Goal: Transaction & Acquisition: Book appointment/travel/reservation

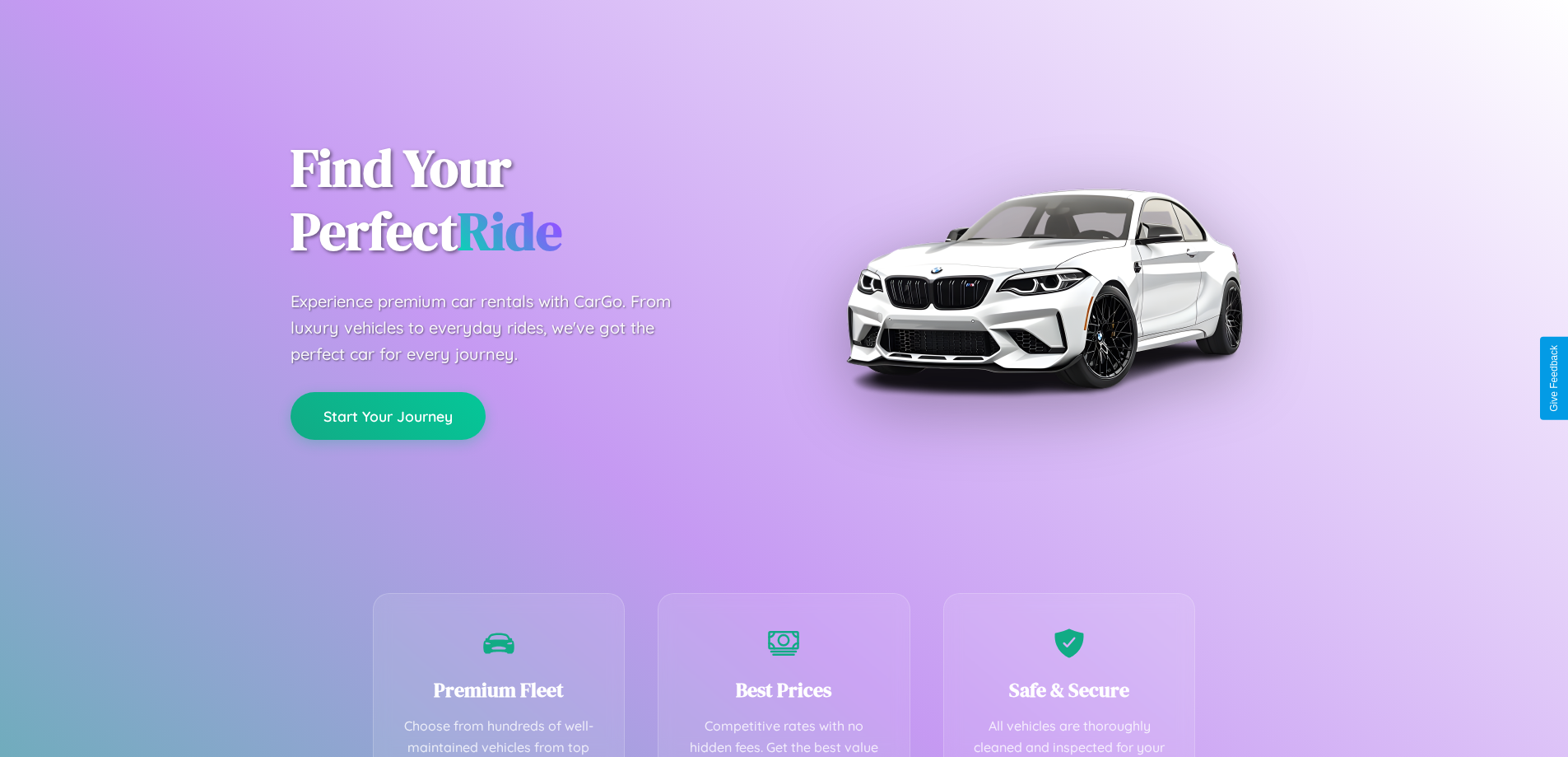
scroll to position [324, 0]
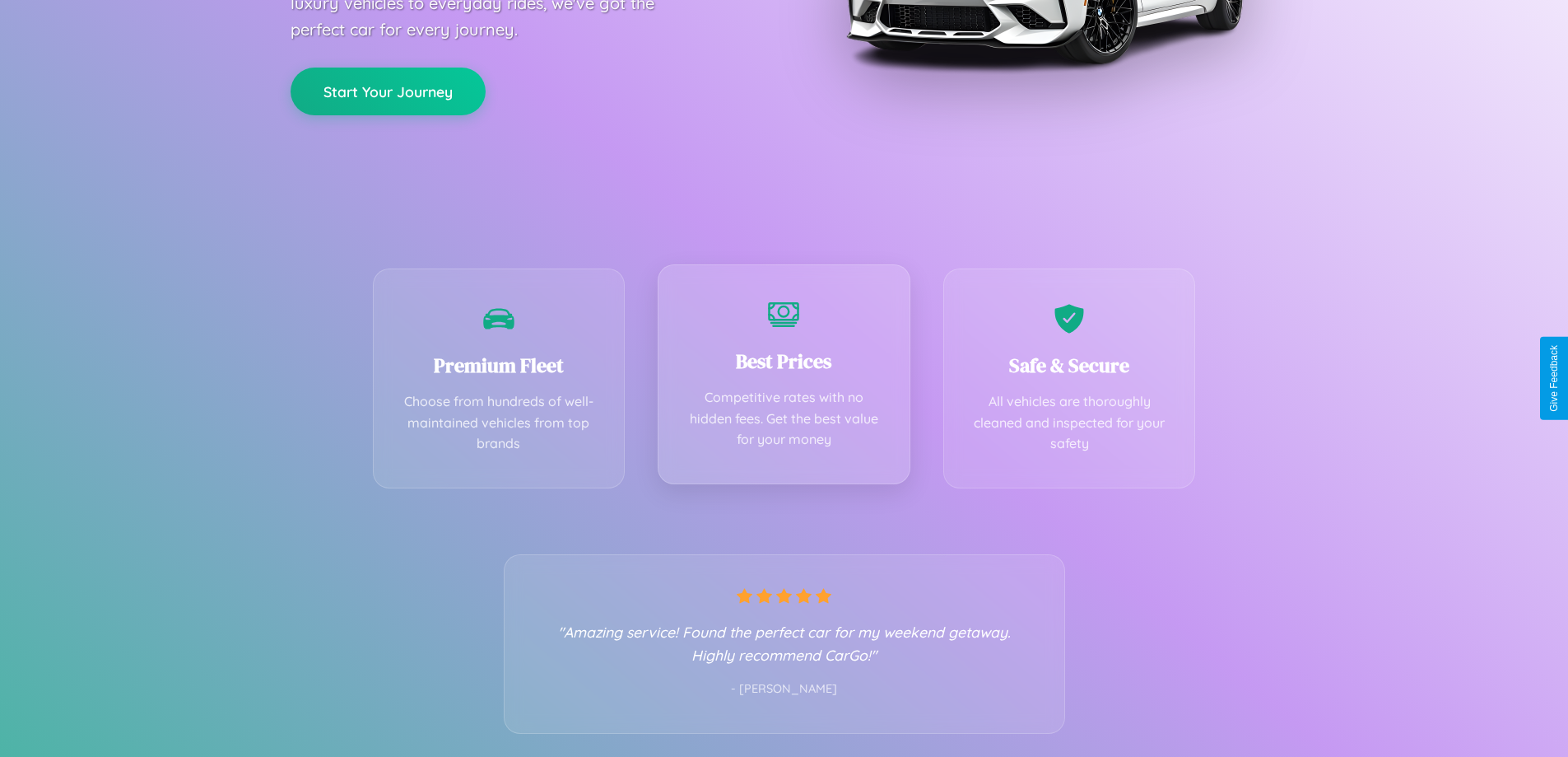
click at [784, 378] on div "Best Prices Competitive rates with no hidden fees. Get the best value for your …" at bounding box center [784, 374] width 253 height 220
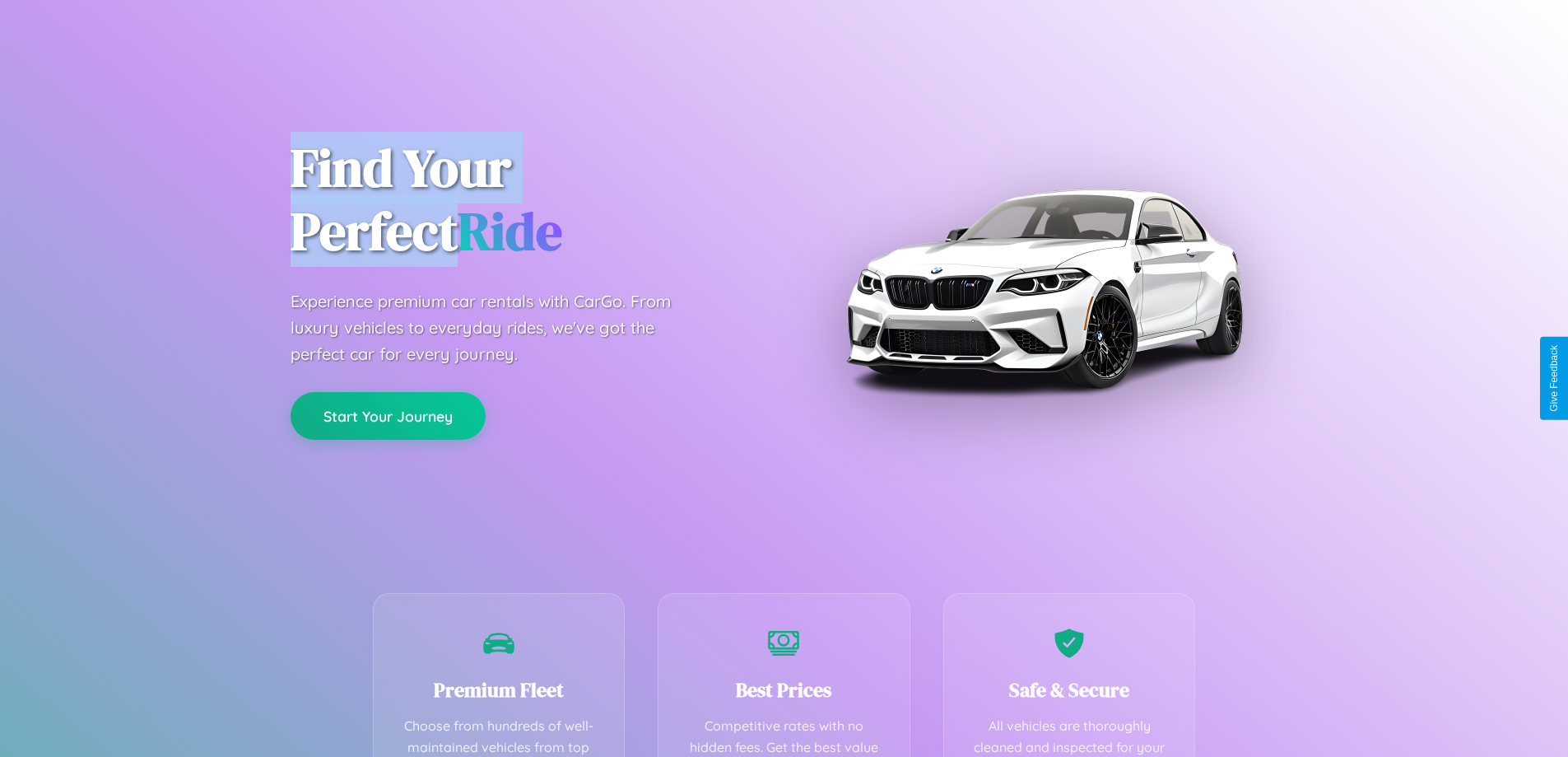
scroll to position [480, 0]
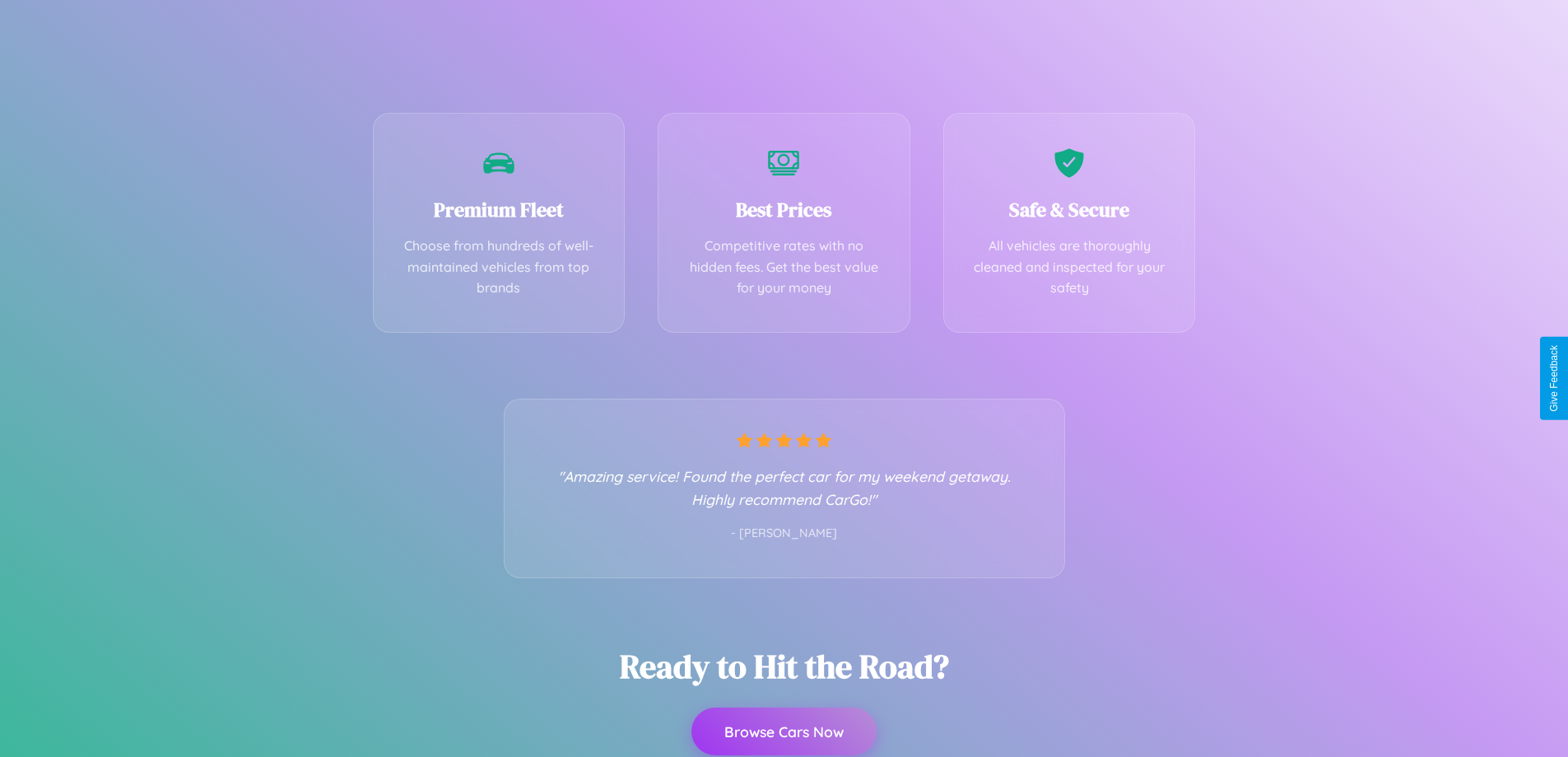
click at [784, 731] on button "Browse Cars Now" at bounding box center [784, 731] width 185 height 47
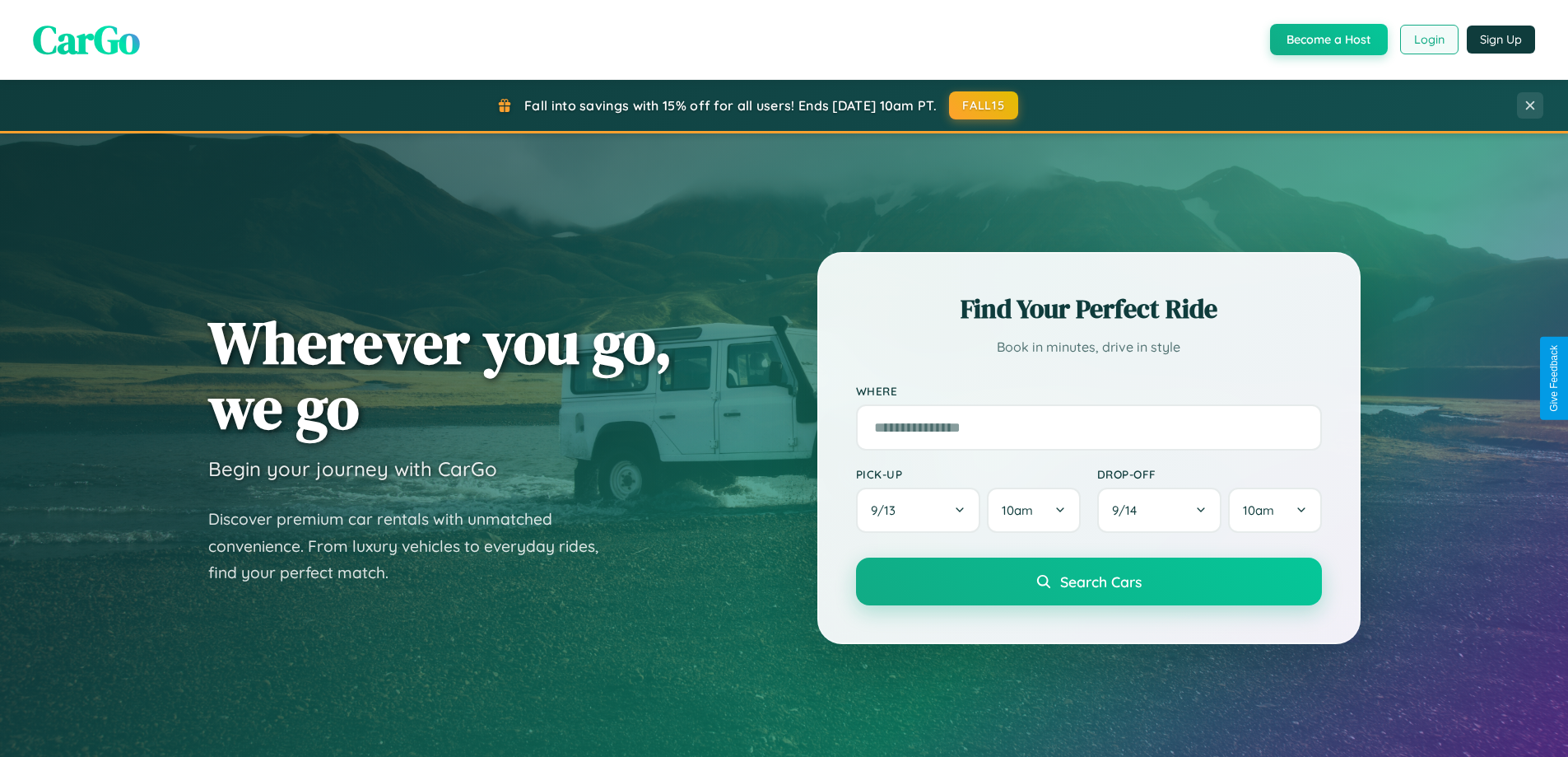
click at [1429, 39] on button "Login" at bounding box center [1429, 39] width 58 height 29
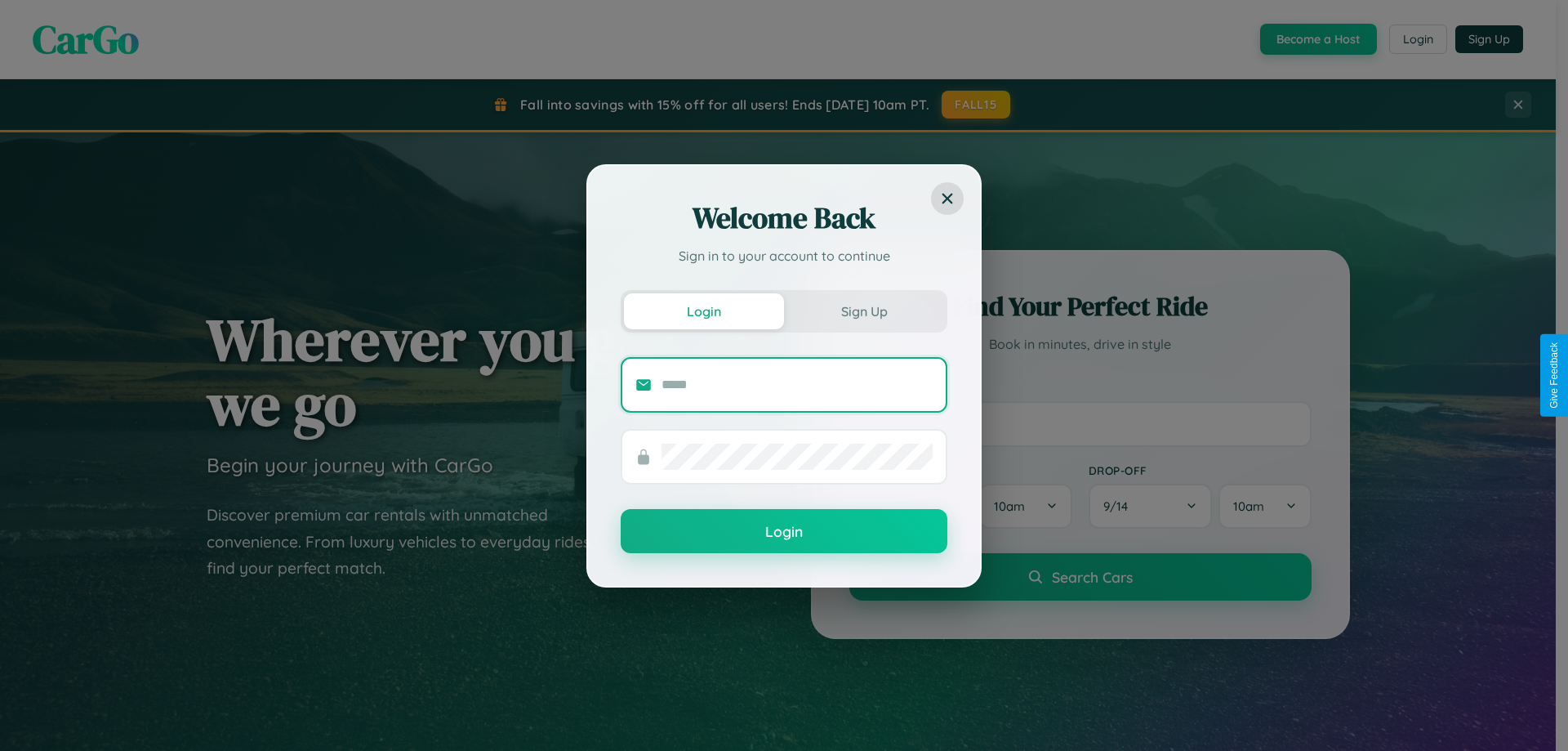
click at [797, 384] on input "text" at bounding box center [797, 384] width 271 height 26
type input "**********"
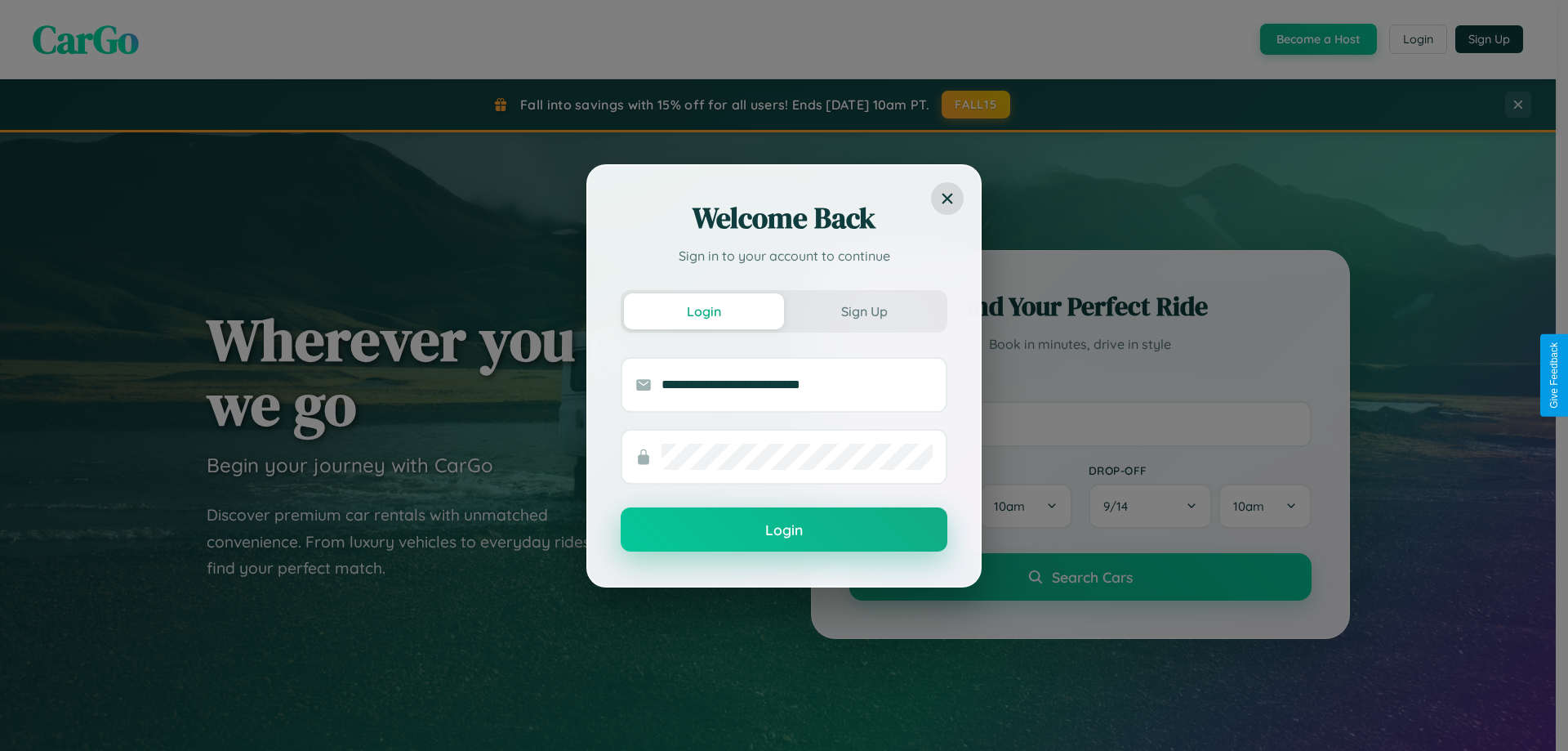
click at [784, 529] on button "Login" at bounding box center [784, 529] width 327 height 44
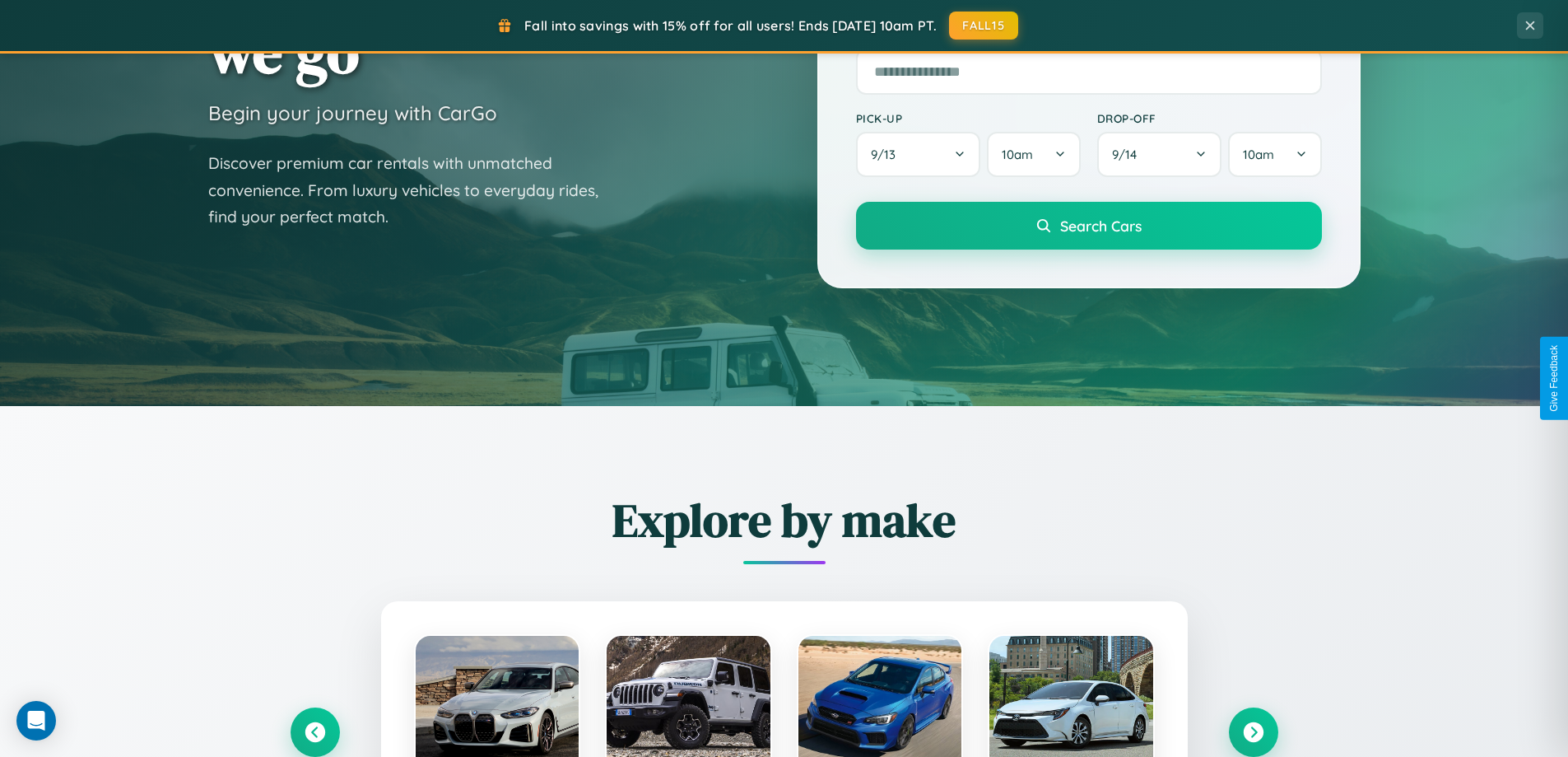
scroll to position [710, 0]
